Goal: Book appointment/travel/reservation

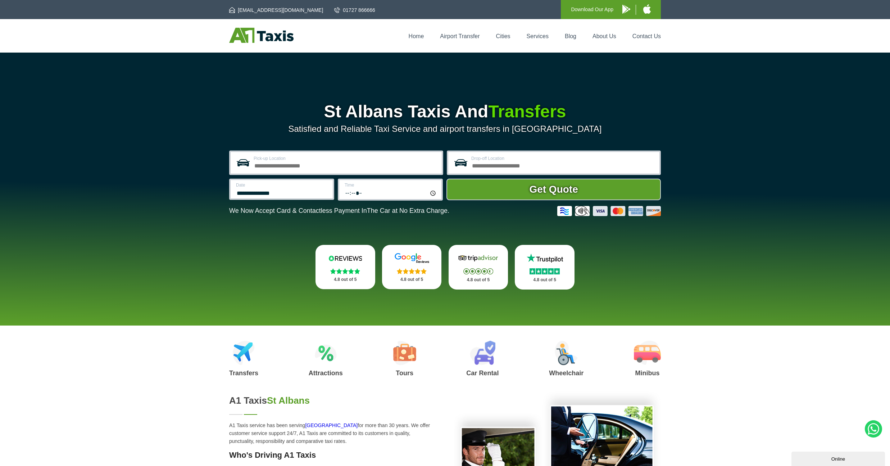
click at [277, 165] on input "Pick-up Location" at bounding box center [346, 164] width 184 height 9
type input "**********"
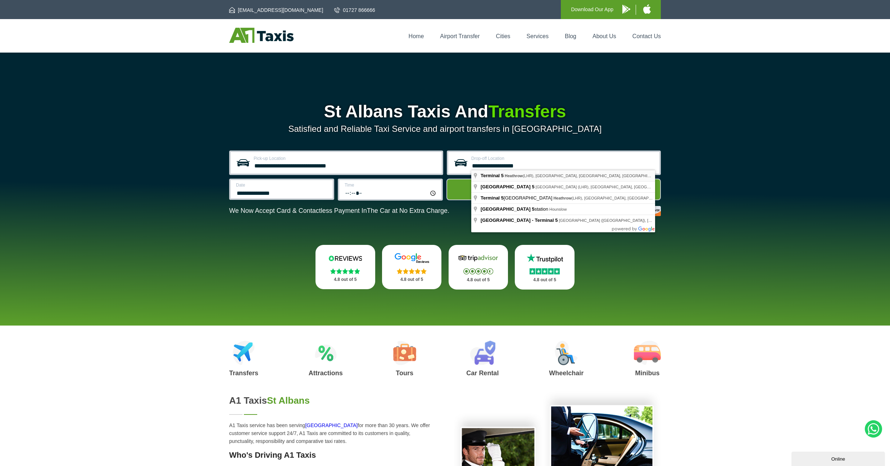
type input "**********"
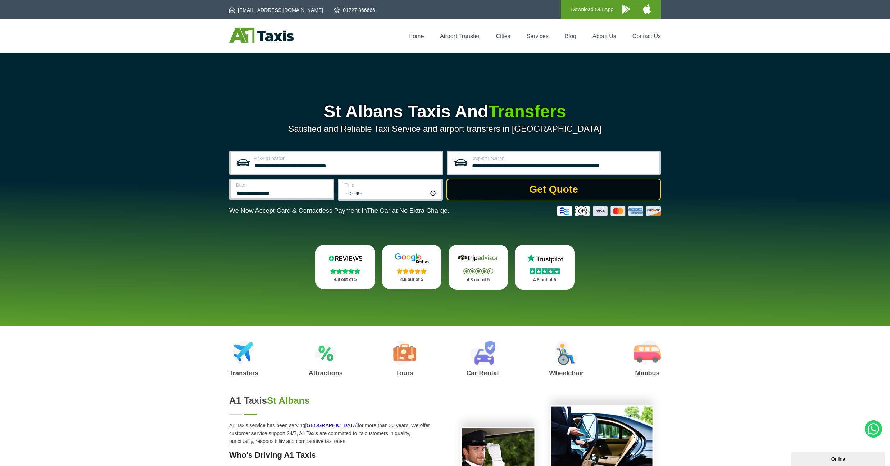
click at [517, 196] on button "Get Quote" at bounding box center [553, 189] width 214 height 22
